Goal: Task Accomplishment & Management: Manage account settings

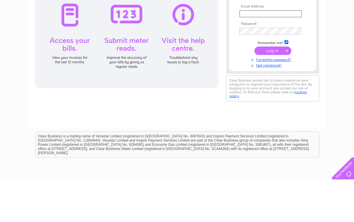
type input "kevin.verrent1@gmail.com"
click at [273, 93] on input "submit" at bounding box center [272, 93] width 37 height 8
click at [274, 93] on input "submit" at bounding box center [272, 92] width 37 height 8
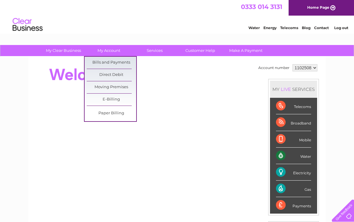
click at [130, 62] on link "Bills and Payments" at bounding box center [111, 63] width 49 height 12
click at [123, 62] on link "Bills and Payments" at bounding box center [111, 63] width 49 height 12
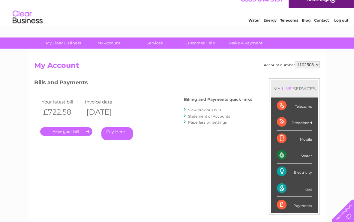
scroll to position [10, 0]
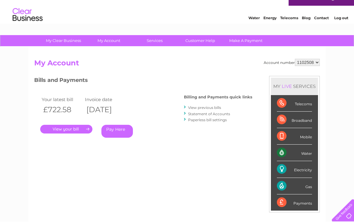
click at [82, 132] on link "." at bounding box center [66, 129] width 52 height 9
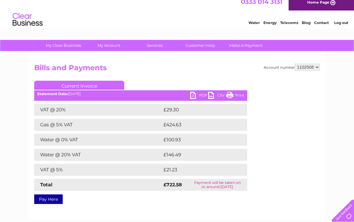
scroll to position [7, 0]
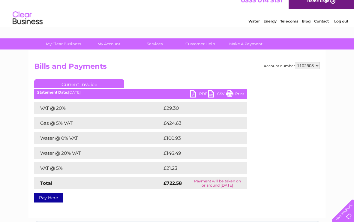
click at [198, 99] on link "PDF" at bounding box center [199, 94] width 18 height 9
